Goal: Task Accomplishment & Management: Use online tool/utility

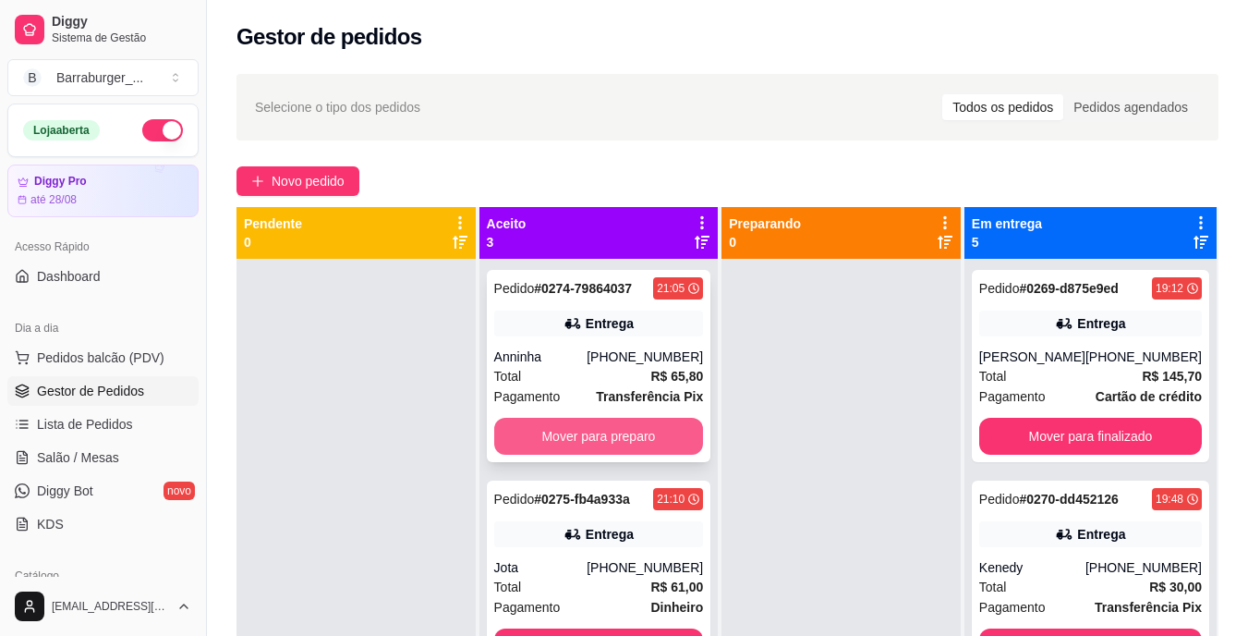
click at [580, 444] on button "Mover para preparo" at bounding box center [599, 436] width 210 height 37
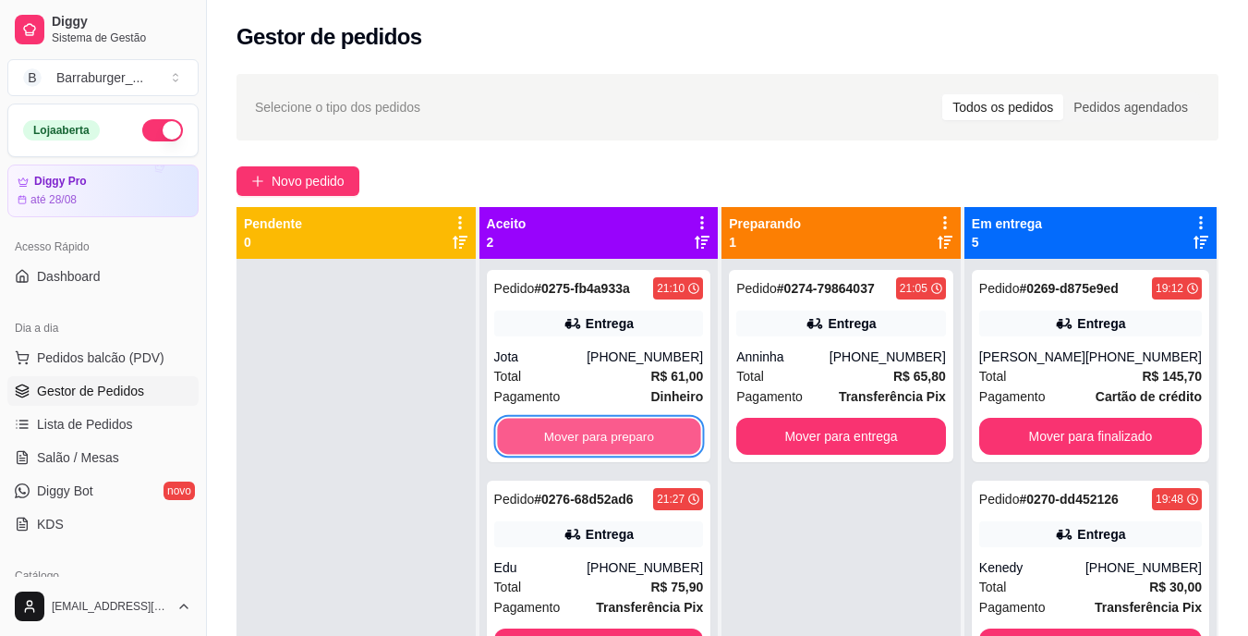
click at [580, 444] on button "Mover para preparo" at bounding box center [598, 437] width 203 height 36
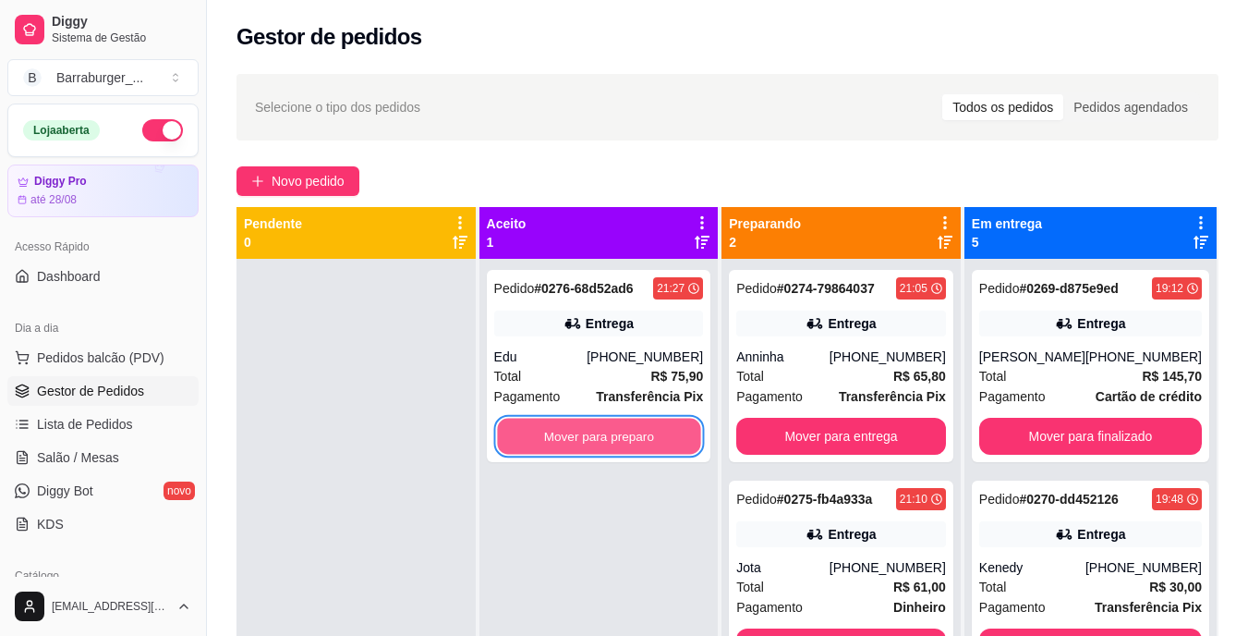
click at [580, 444] on button "Mover para preparo" at bounding box center [598, 437] width 203 height 36
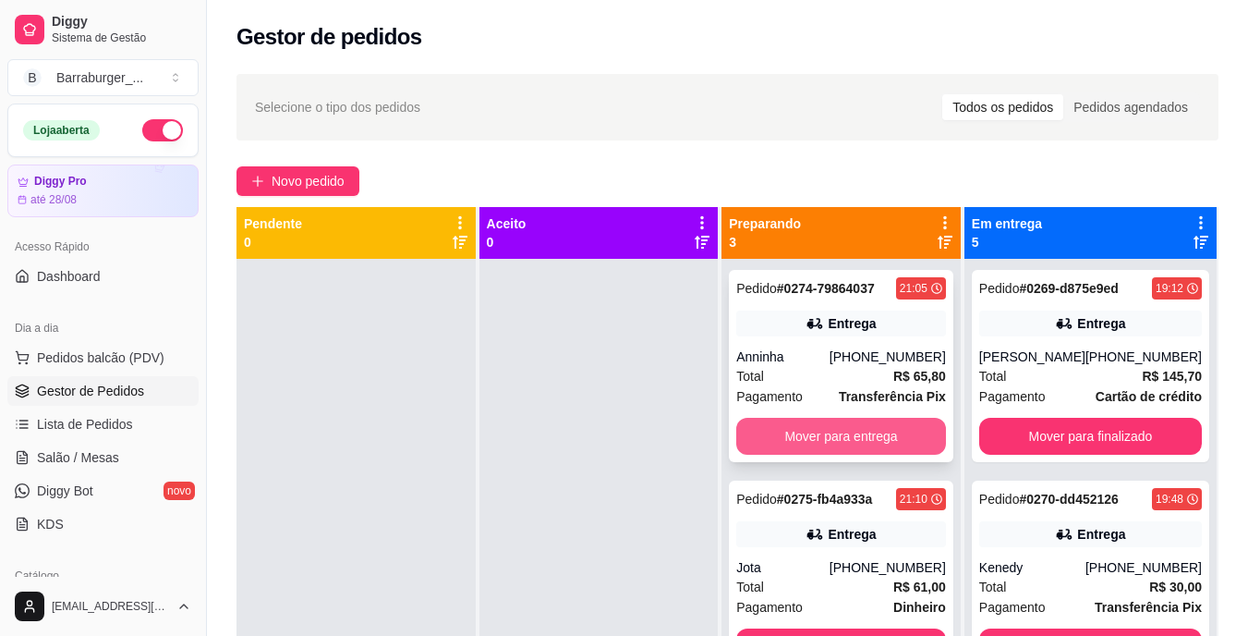
click at [762, 437] on button "Mover para entrega" at bounding box center [842, 436] width 210 height 37
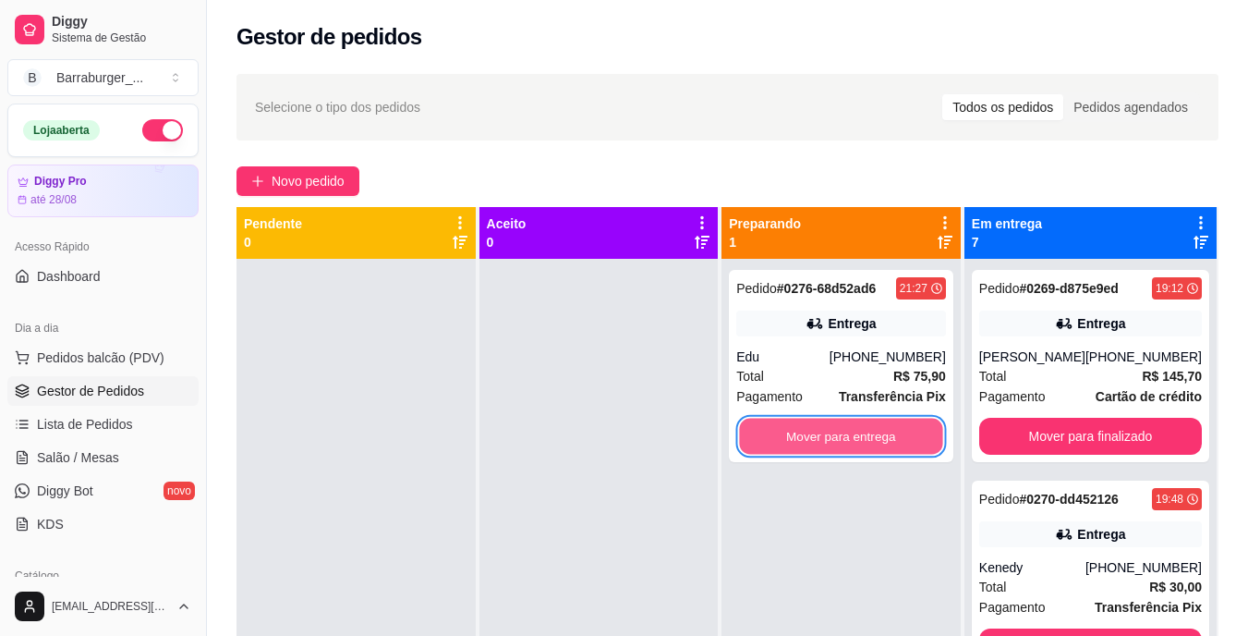
click at [762, 437] on button "Mover para entrega" at bounding box center [841, 437] width 203 height 36
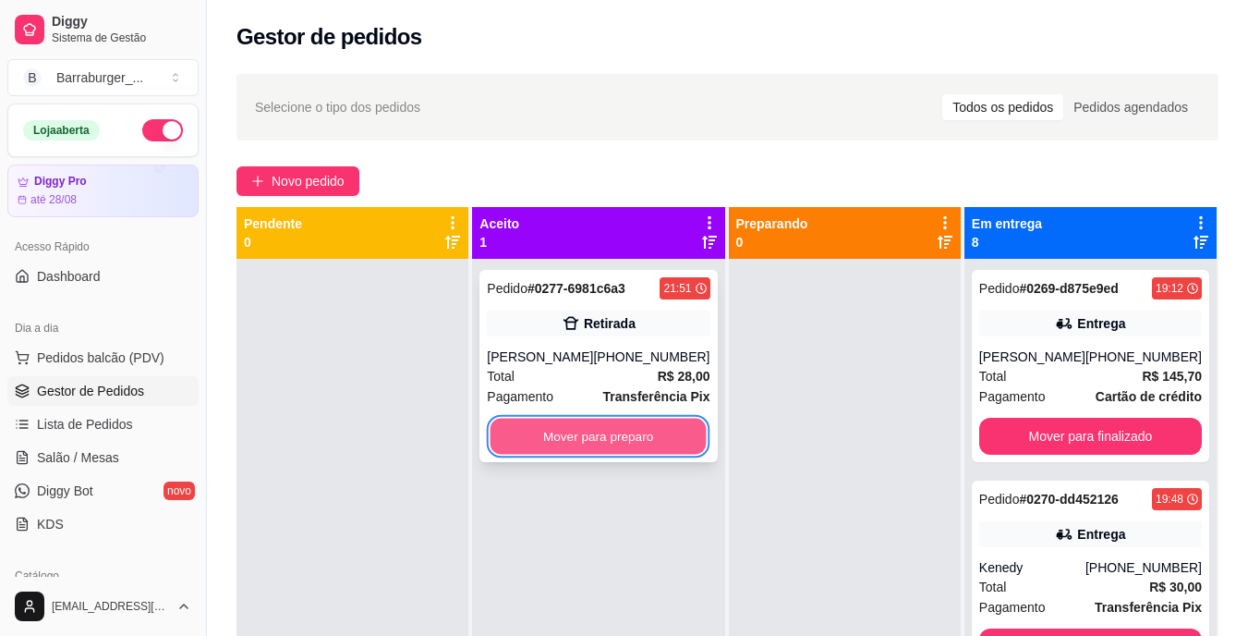
click at [664, 438] on button "Mover para preparo" at bounding box center [599, 437] width 216 height 36
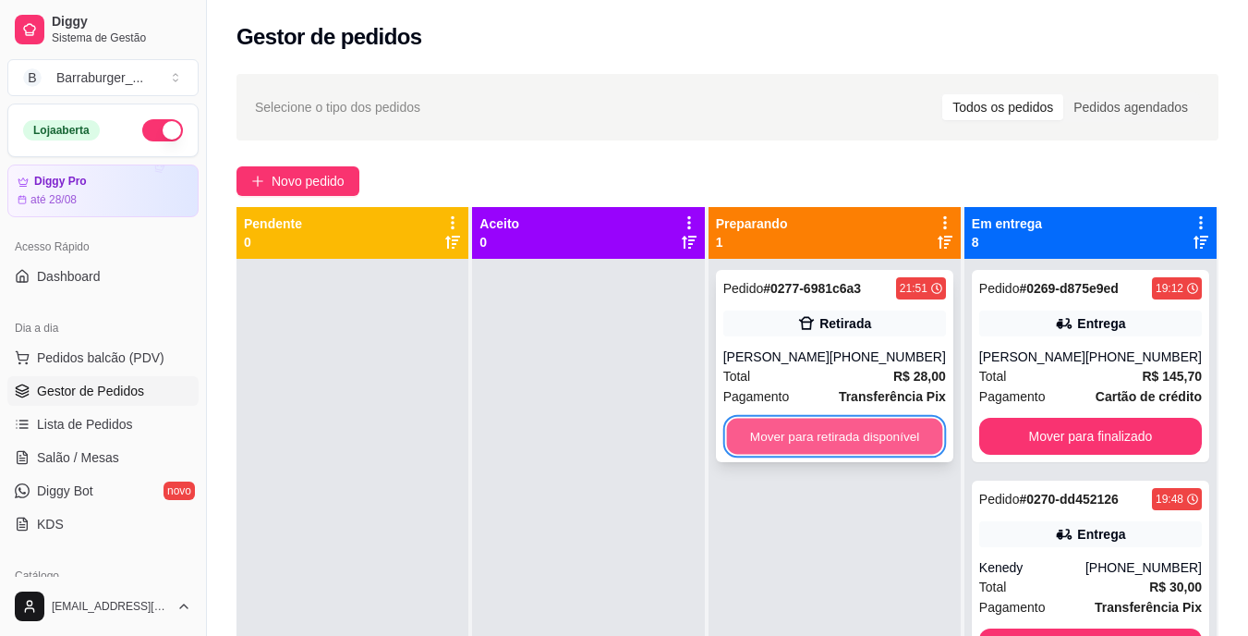
click at [774, 435] on button "Mover para retirada disponível" at bounding box center [834, 437] width 216 height 36
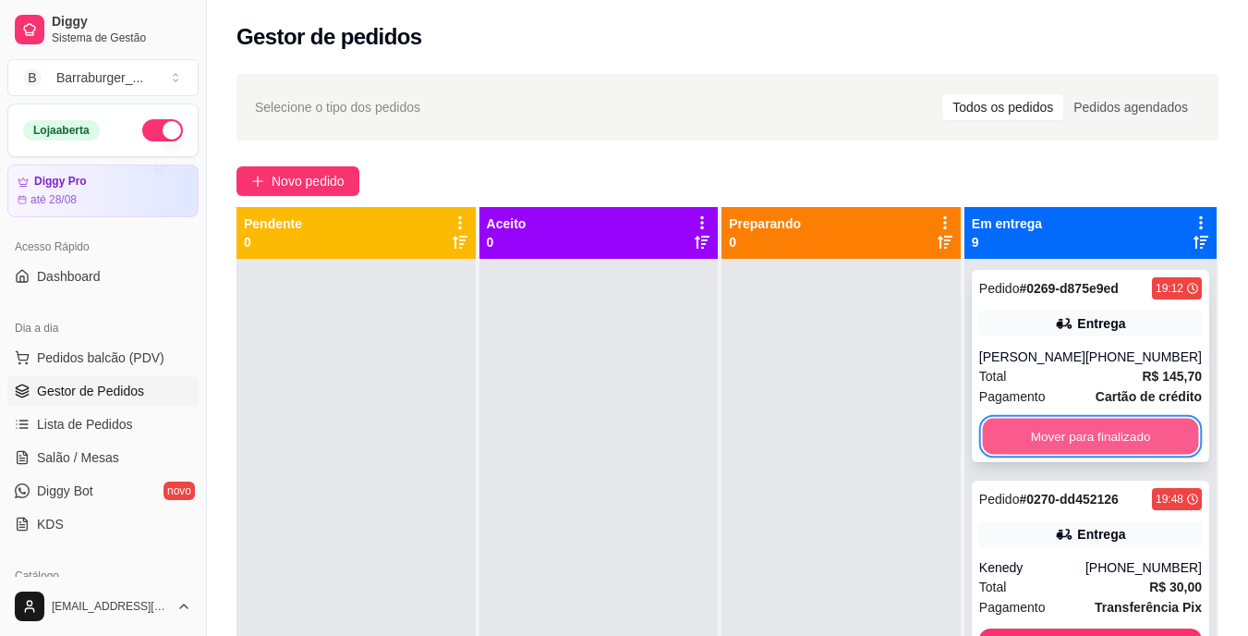
click at [1013, 429] on button "Mover para finalizado" at bounding box center [1090, 437] width 216 height 36
click at [1065, 429] on button "Mover para finalizado" at bounding box center [1090, 437] width 216 height 36
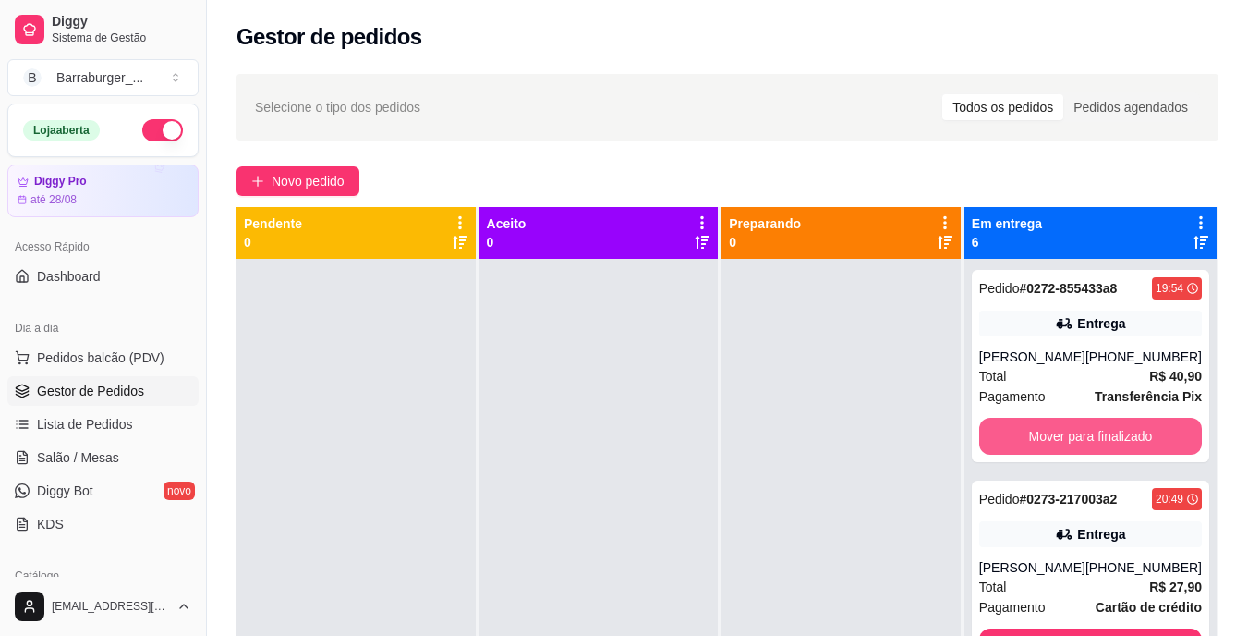
click at [1065, 429] on button "Mover para finalizado" at bounding box center [1091, 436] width 223 height 37
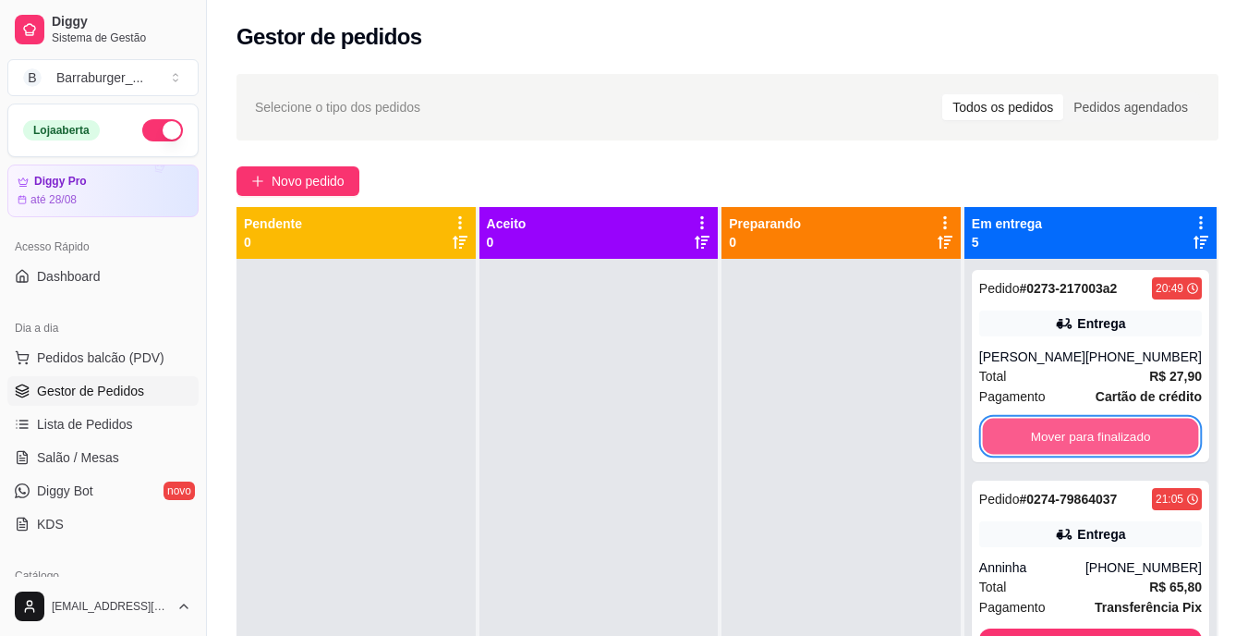
click at [1065, 429] on button "Mover para finalizado" at bounding box center [1090, 437] width 216 height 36
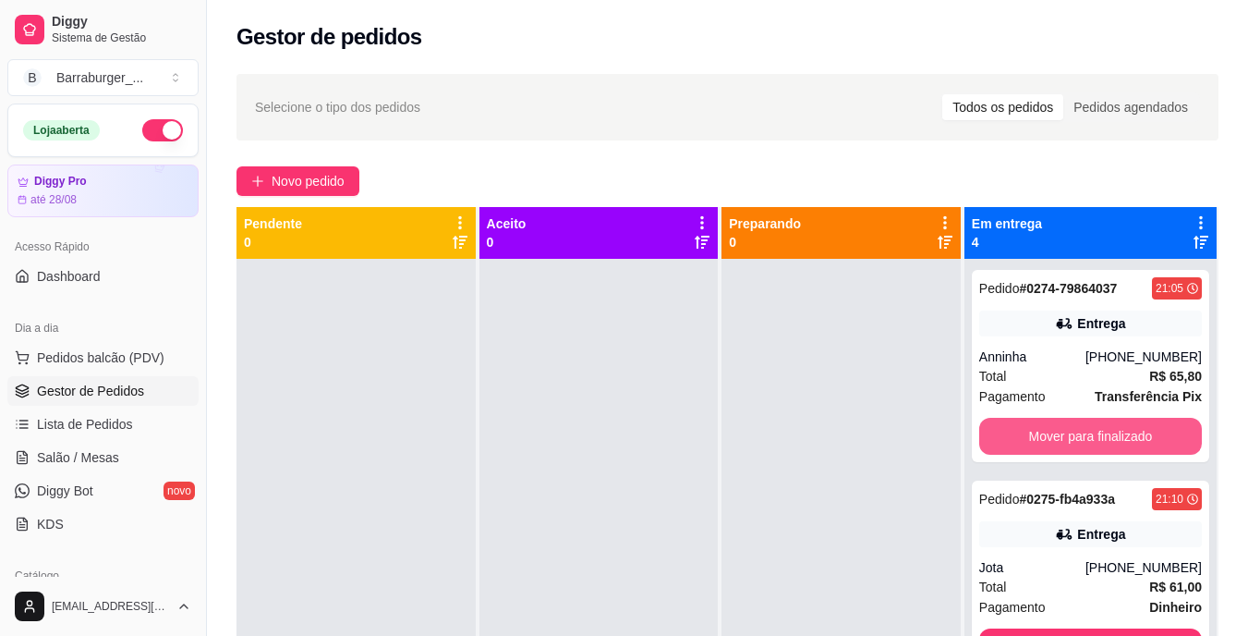
click at [1065, 429] on button "Mover para finalizado" at bounding box center [1091, 436] width 223 height 37
click at [1065, 429] on button "Mover para finalizado" at bounding box center [1090, 437] width 216 height 36
